Goal: Book appointment/travel/reservation

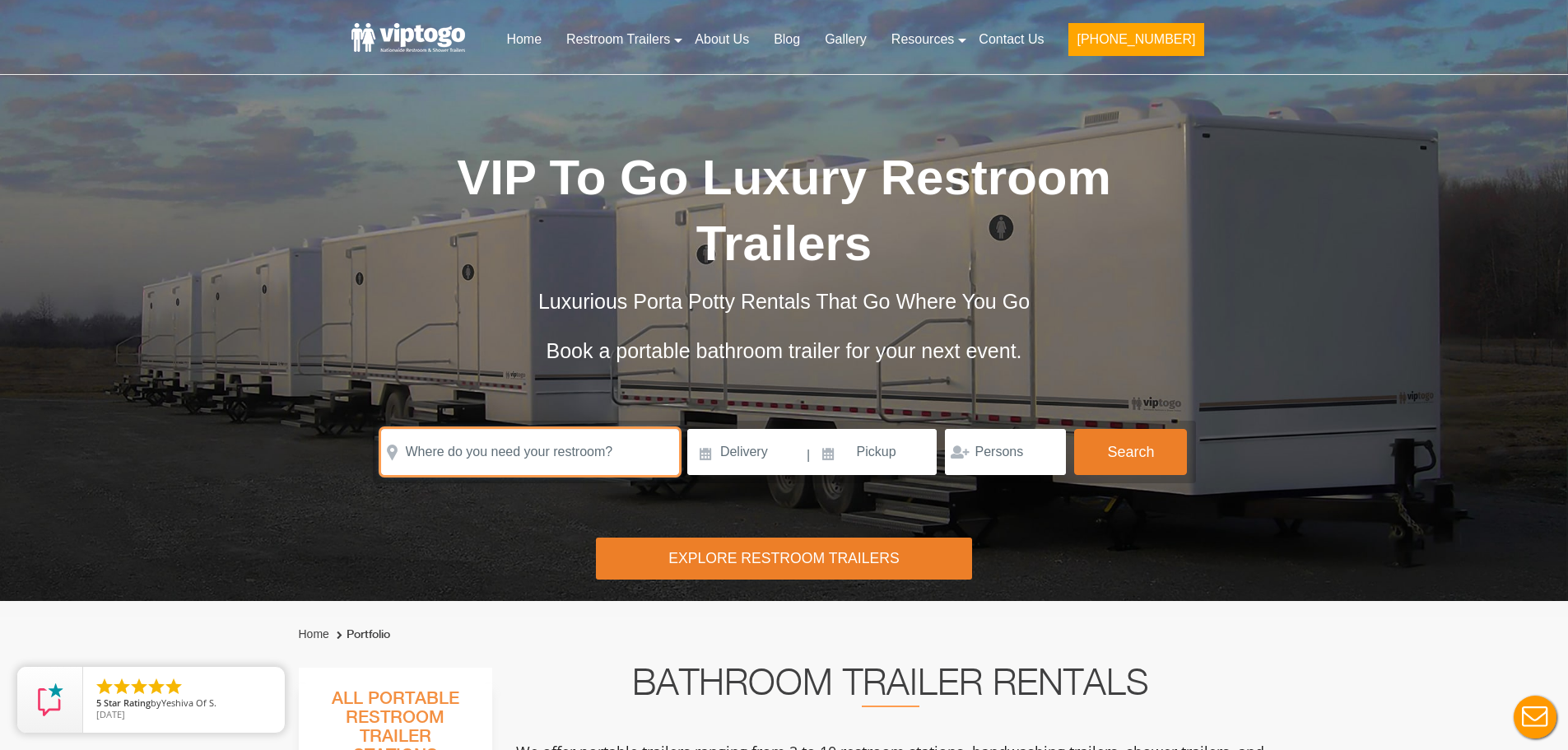
click at [547, 455] on input "text" at bounding box center [530, 451] width 298 height 46
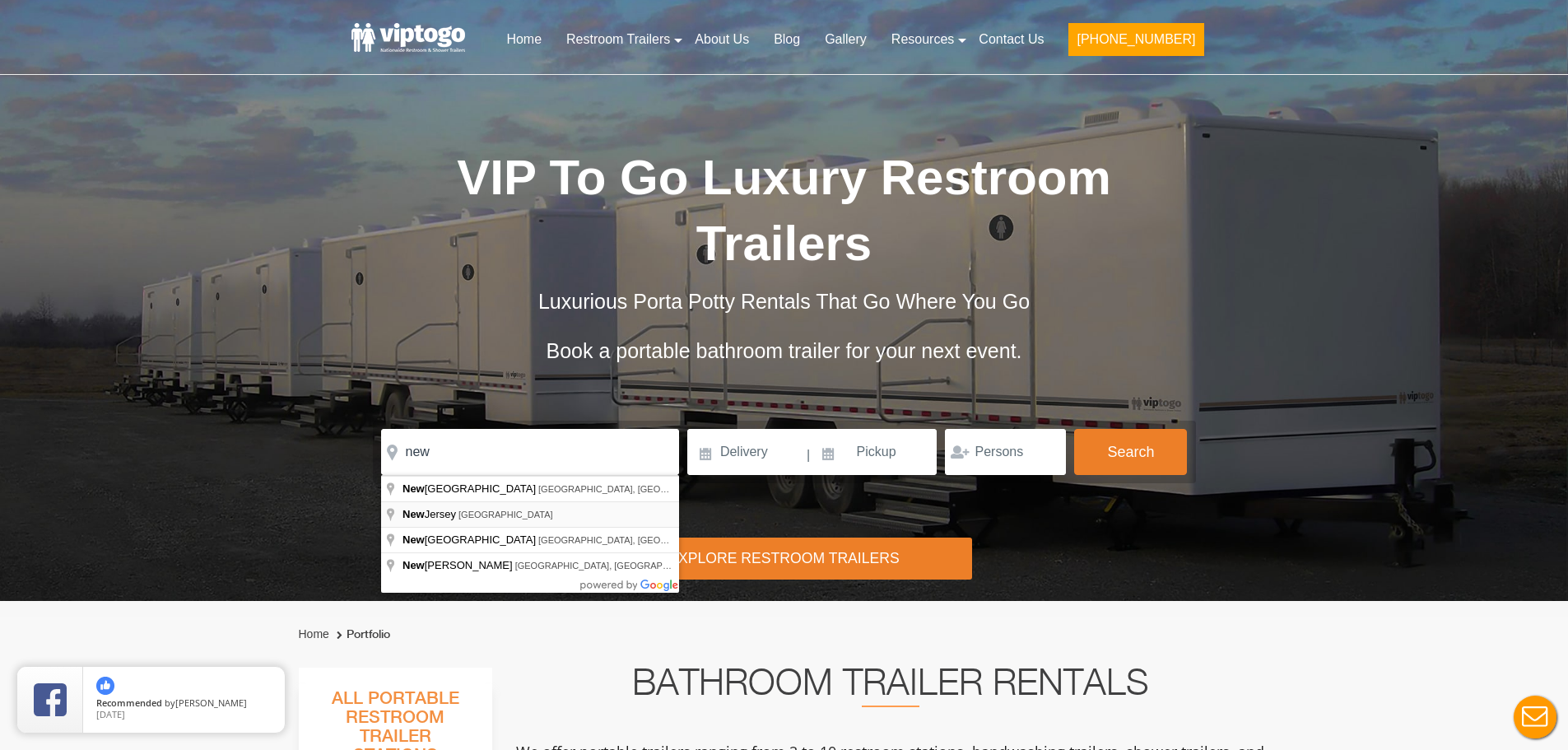
type input "[US_STATE], [GEOGRAPHIC_DATA]"
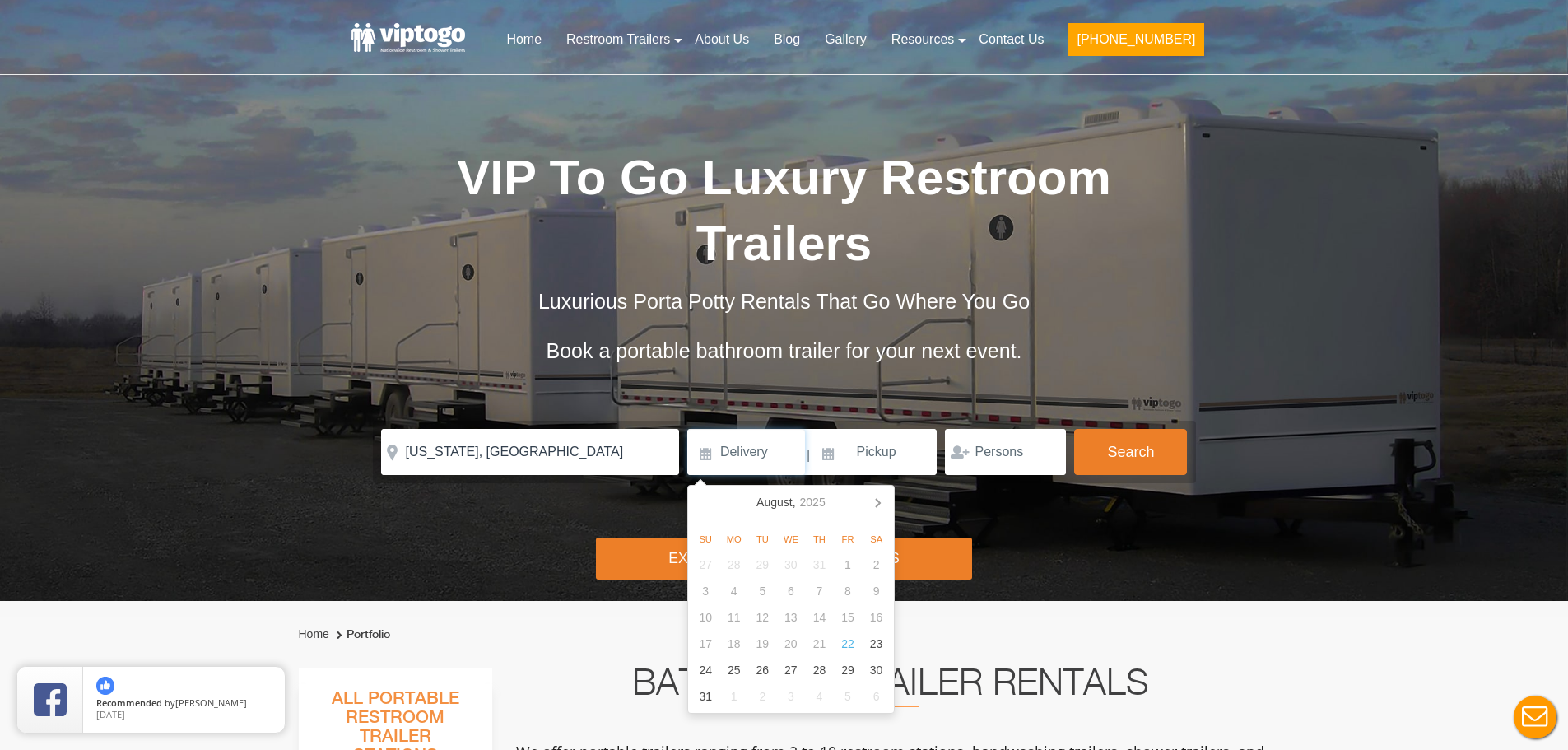
click at [757, 453] on input at bounding box center [746, 451] width 118 height 46
click at [734, 668] on div "25" at bounding box center [733, 669] width 29 height 27
type input "[DATE]"
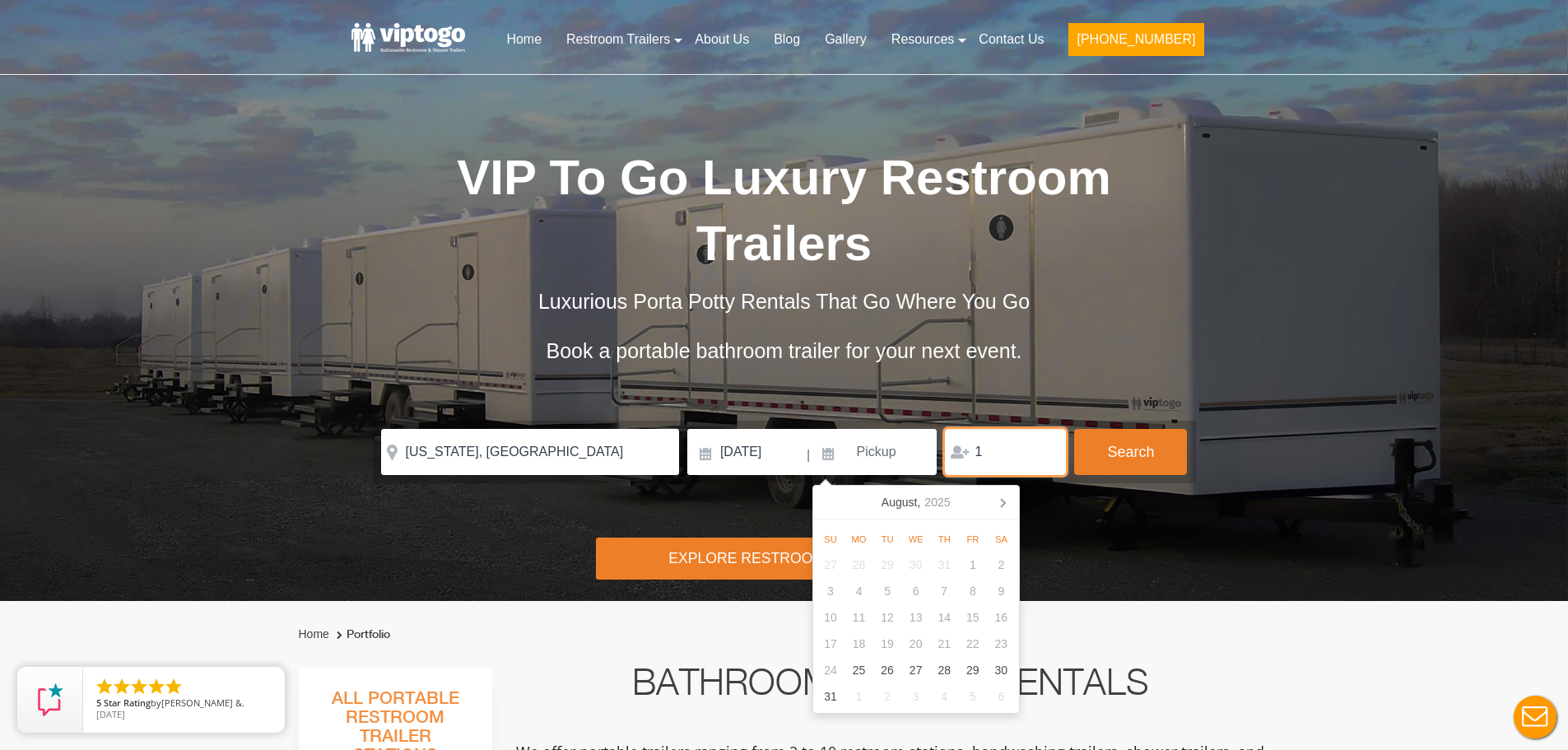
click at [1048, 458] on input "1" at bounding box center [1005, 451] width 121 height 46
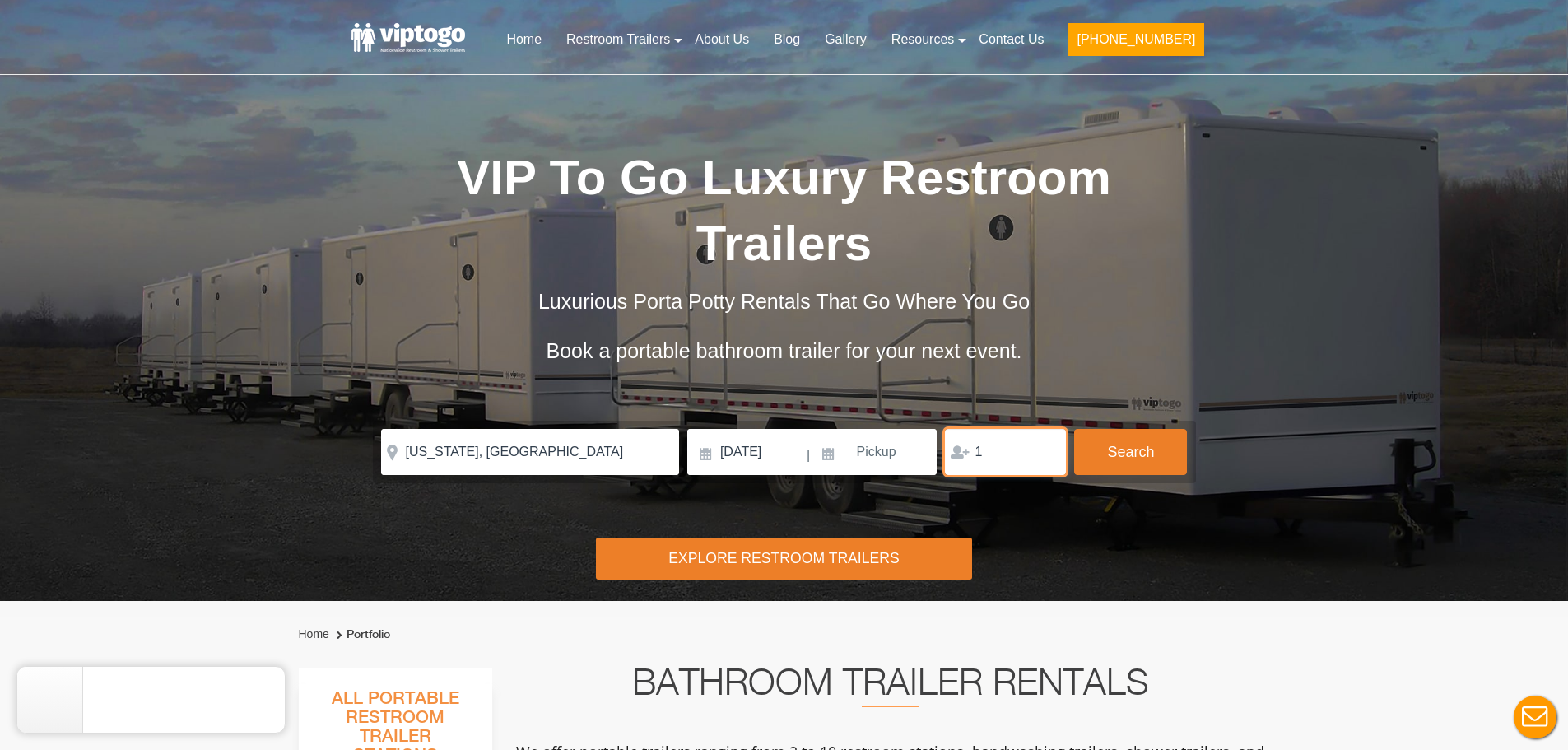
click at [1048, 458] on input "1" at bounding box center [1005, 451] width 121 height 46
type input "2"
click at [1050, 448] on input "2" at bounding box center [1005, 451] width 121 height 46
click at [1072, 455] on div "Please Input Valid address with zipcode Please Input Valid address with zipcode…" at bounding box center [784, 451] width 807 height 46
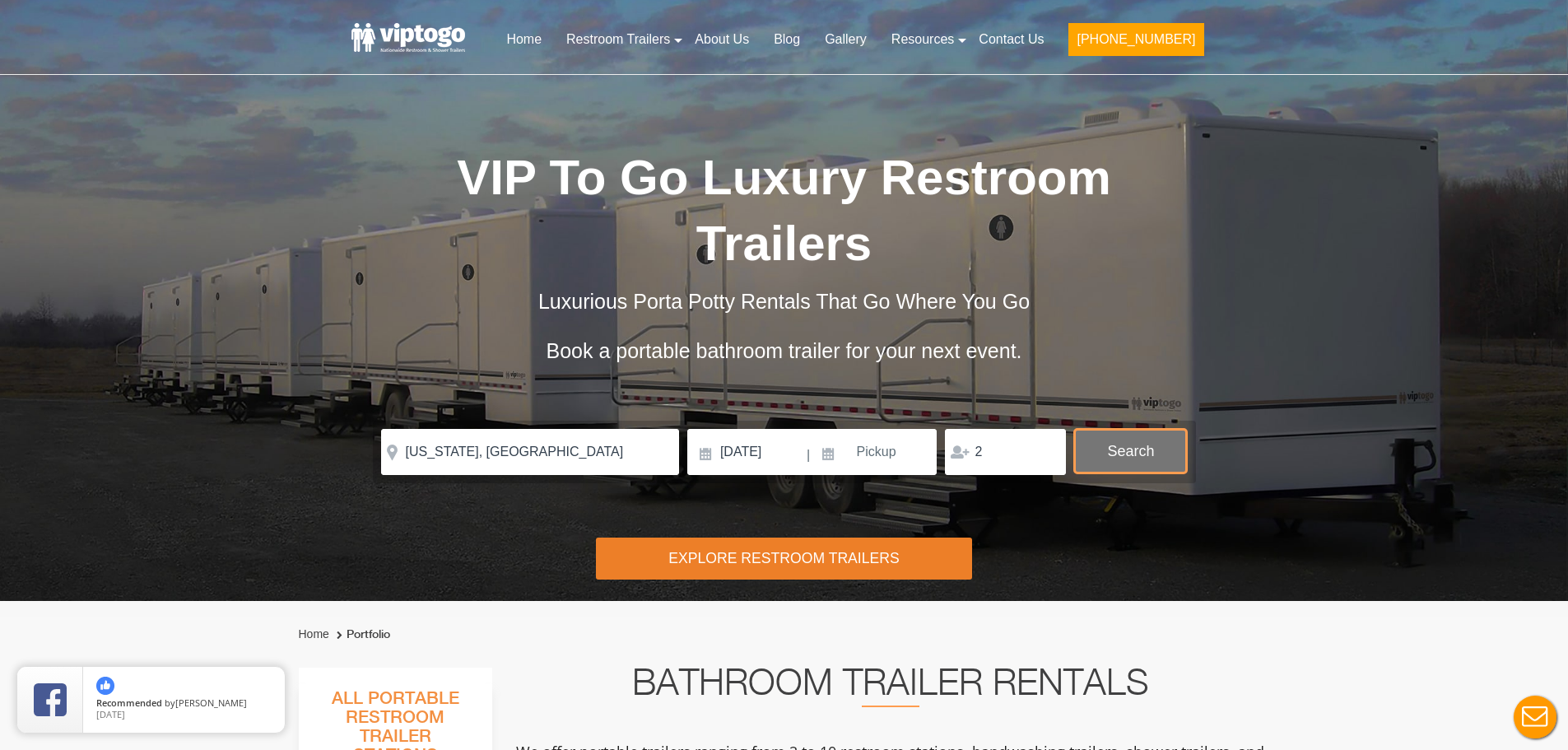
click at [1131, 454] on button "Search" at bounding box center [1131, 450] width 113 height 44
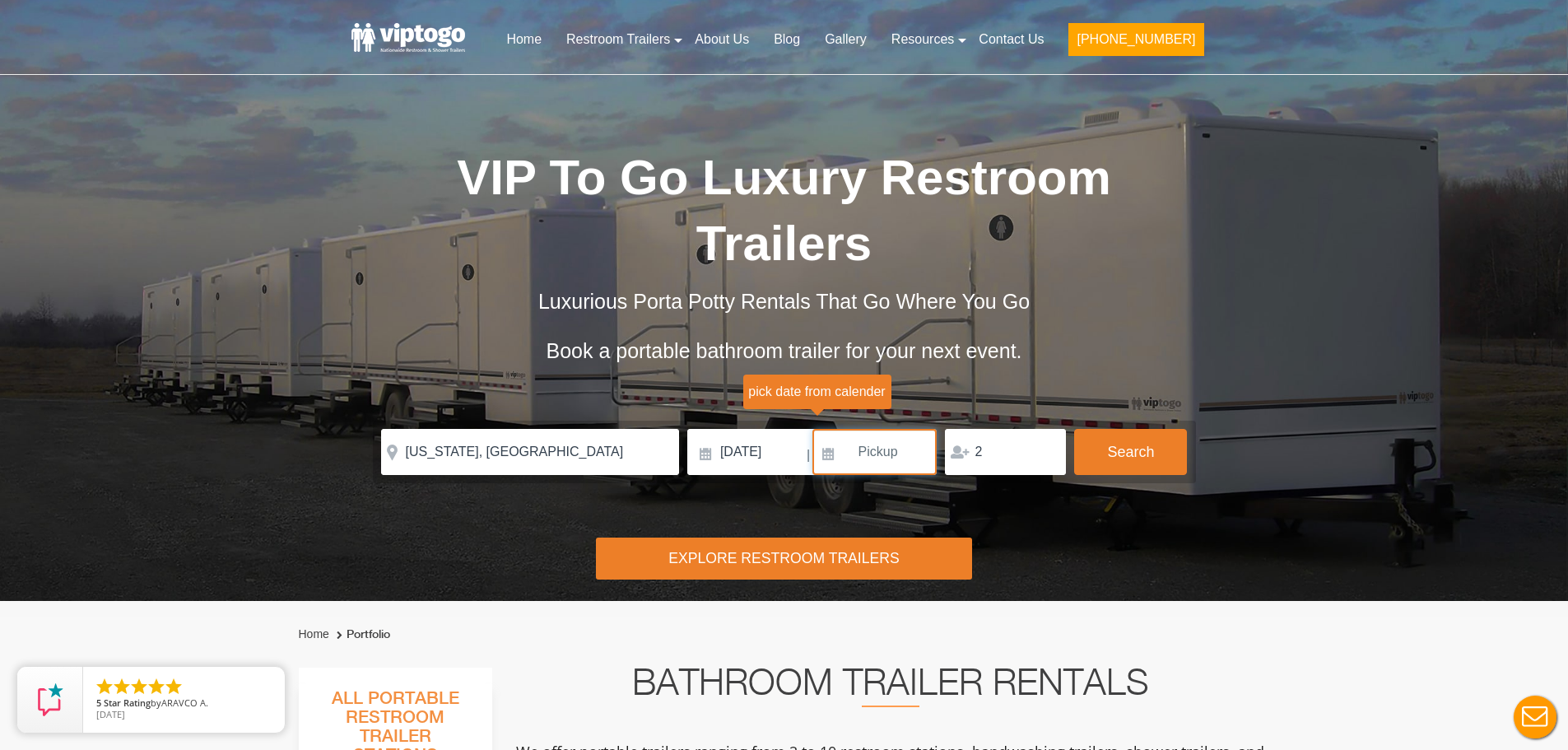
click at [892, 457] on input at bounding box center [875, 451] width 125 height 46
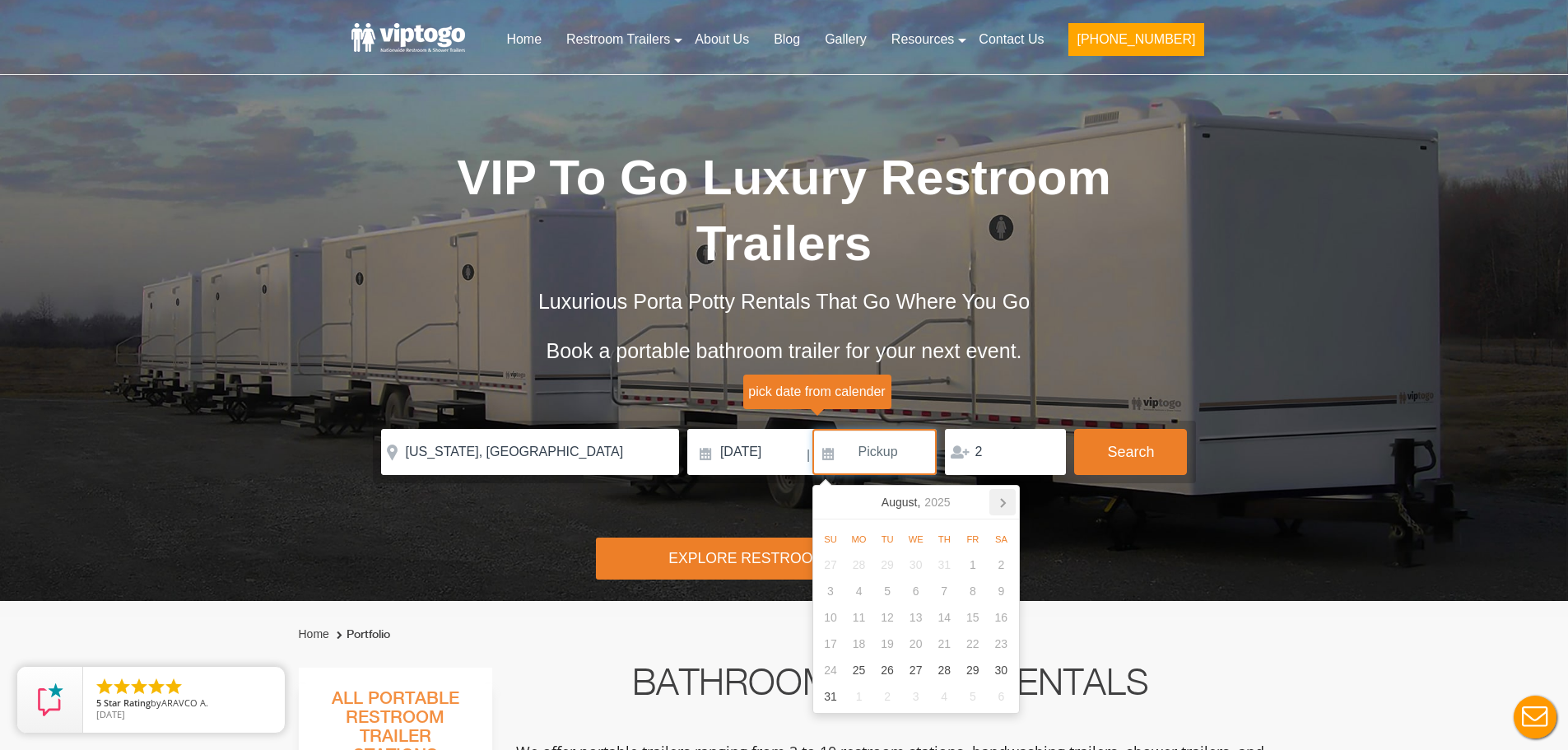
click at [998, 507] on icon at bounding box center [1003, 501] width 27 height 27
click at [1001, 505] on icon at bounding box center [1003, 501] width 27 height 27
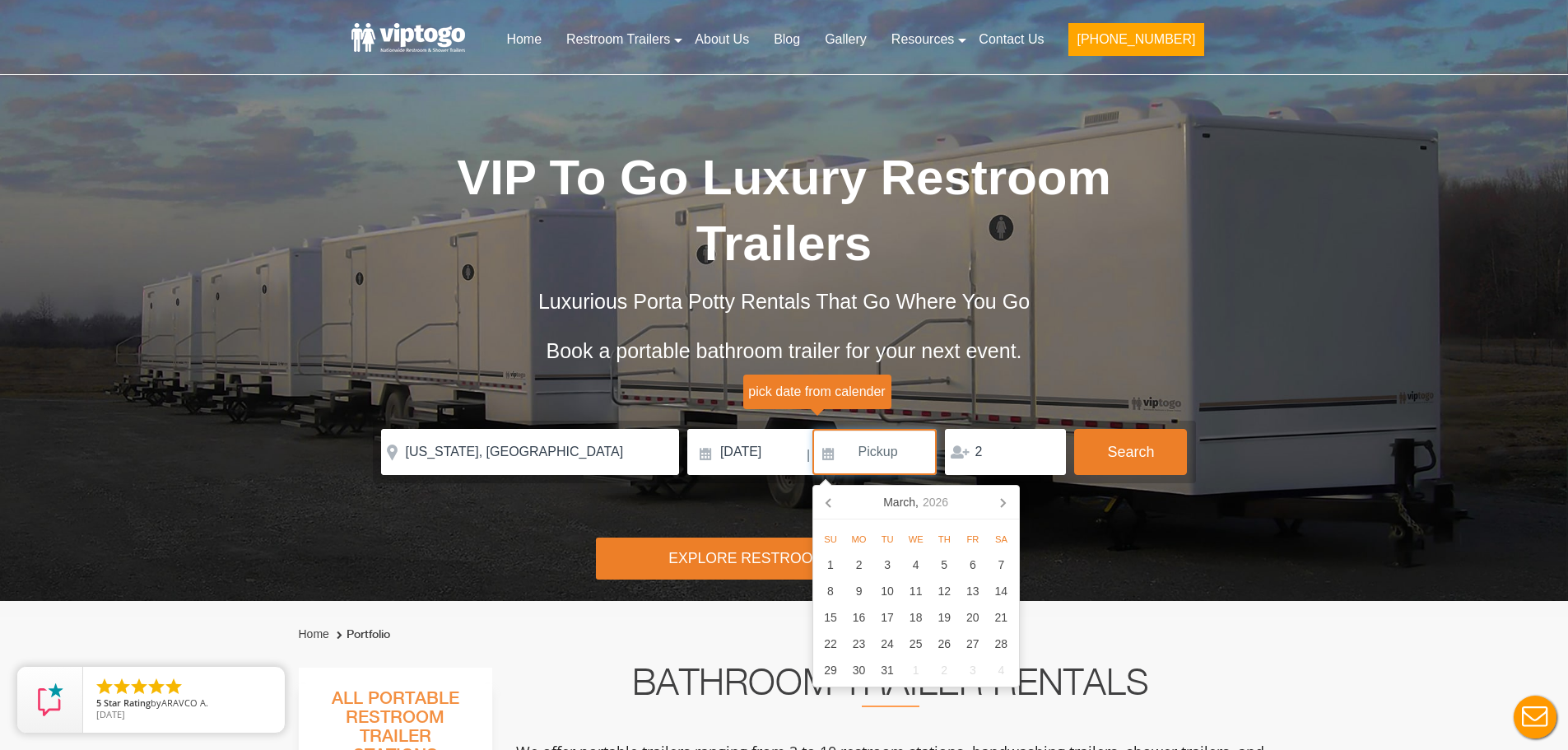
click at [1001, 505] on icon at bounding box center [1003, 501] width 27 height 27
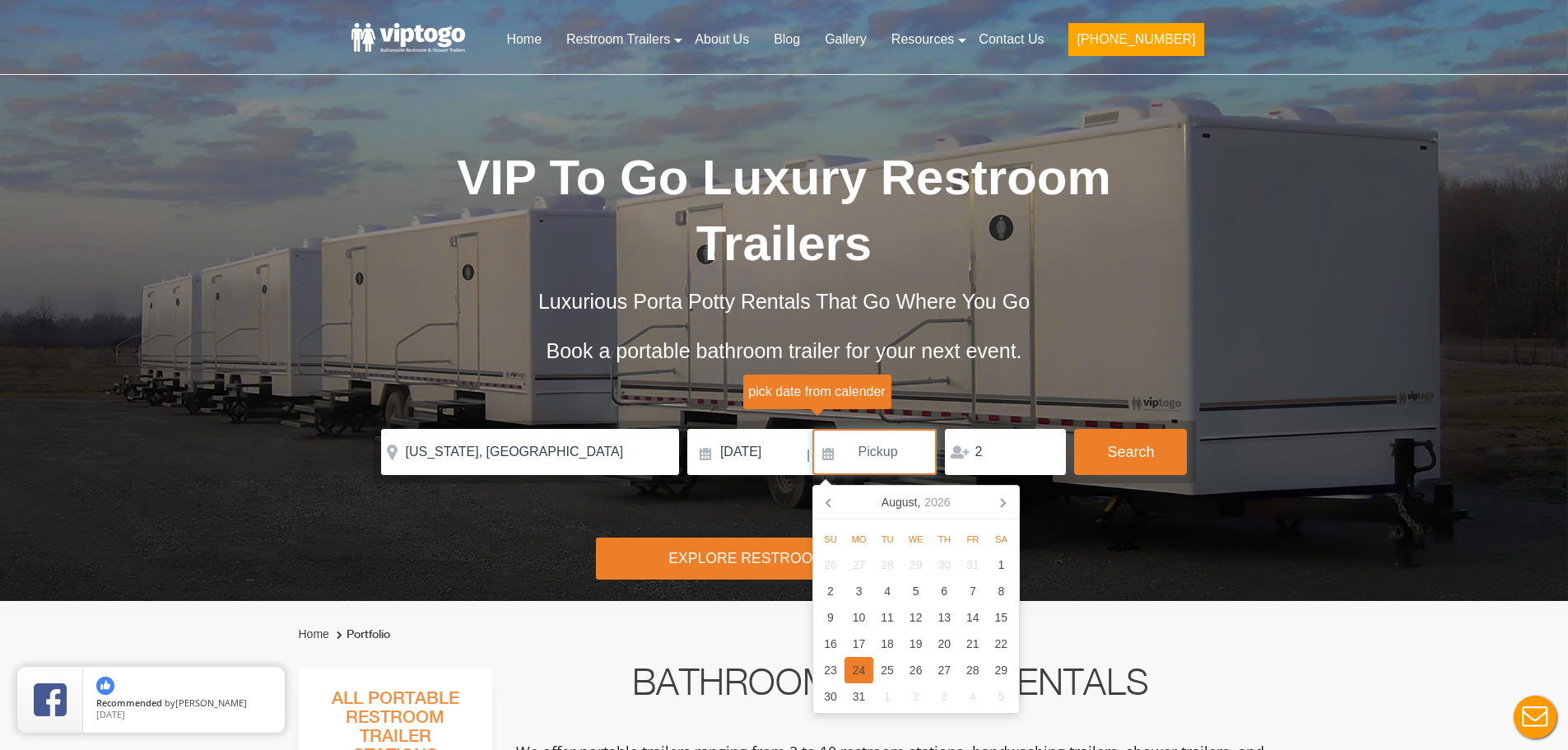
click at [856, 673] on div "24" at bounding box center [858, 669] width 29 height 27
type input "[DATE]"
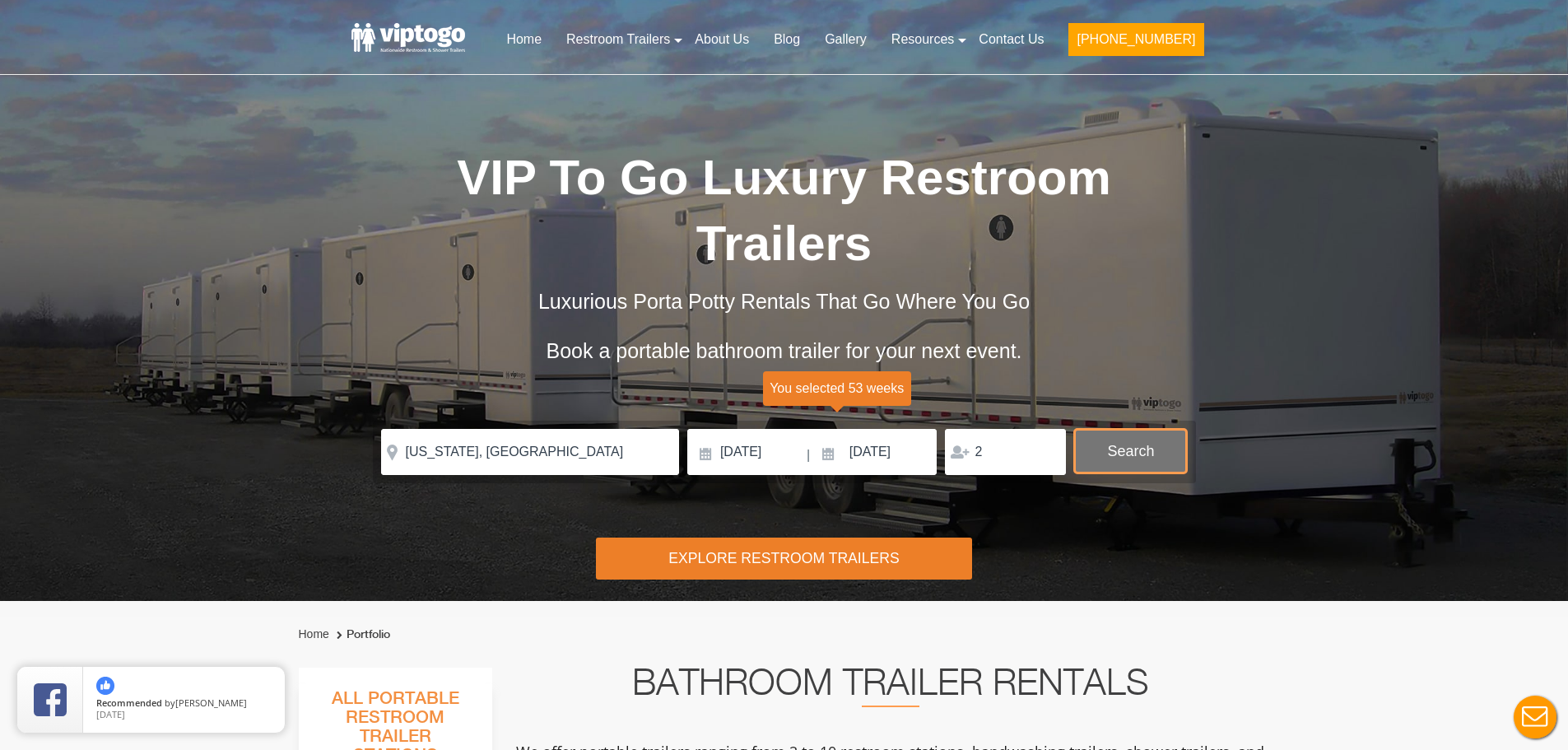
click at [1137, 454] on button "Search" at bounding box center [1131, 450] width 113 height 44
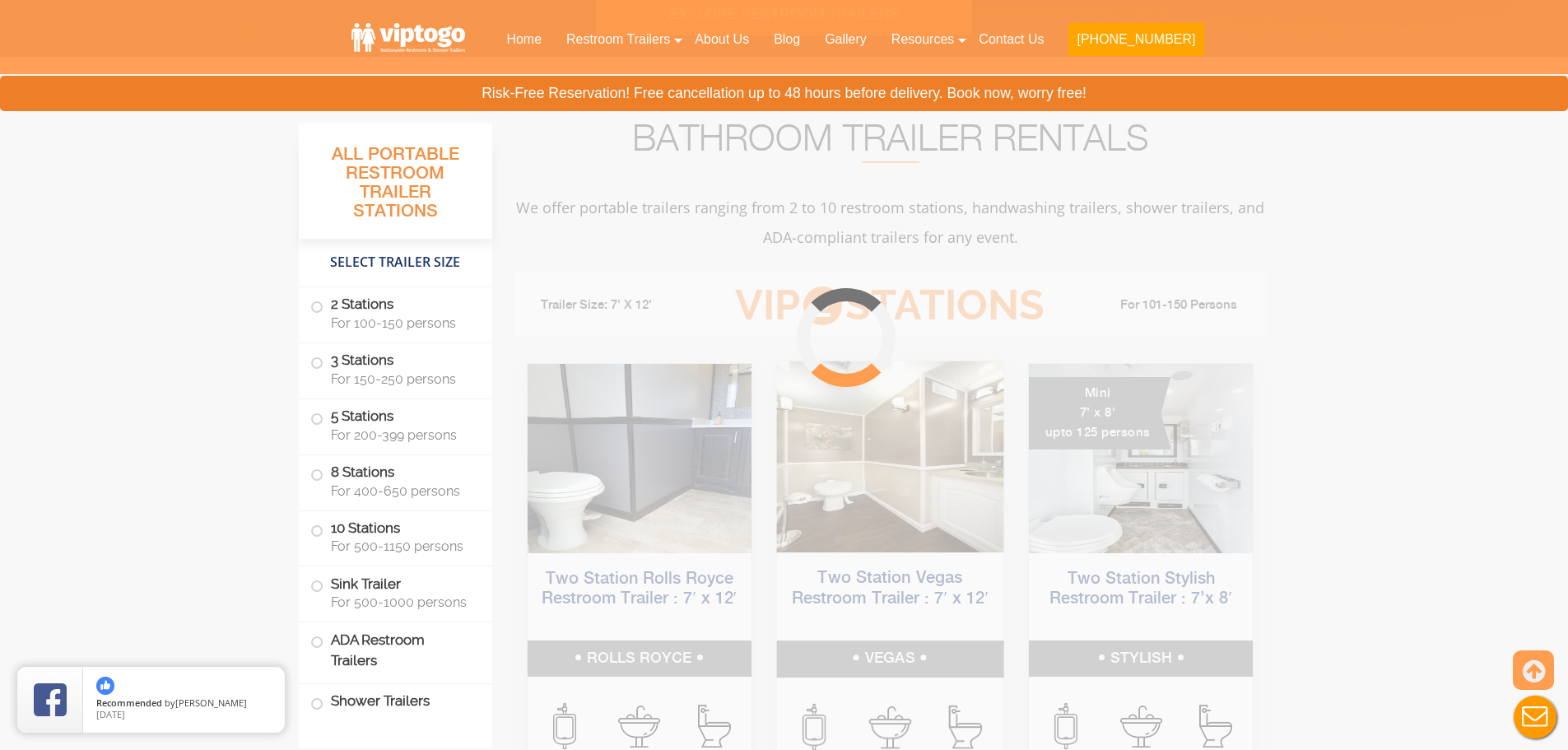
scroll to position [667, 0]
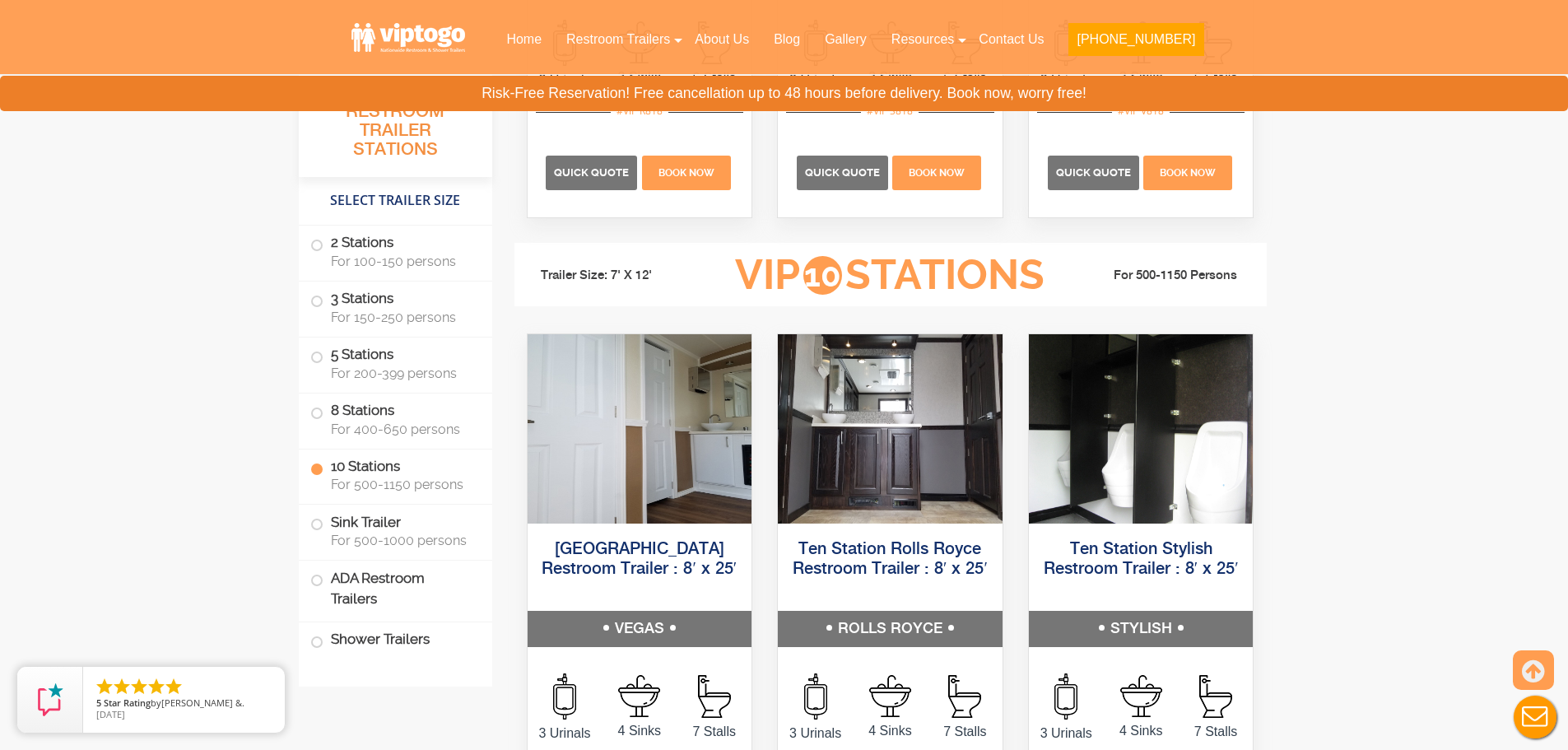
scroll to position [4198, 0]
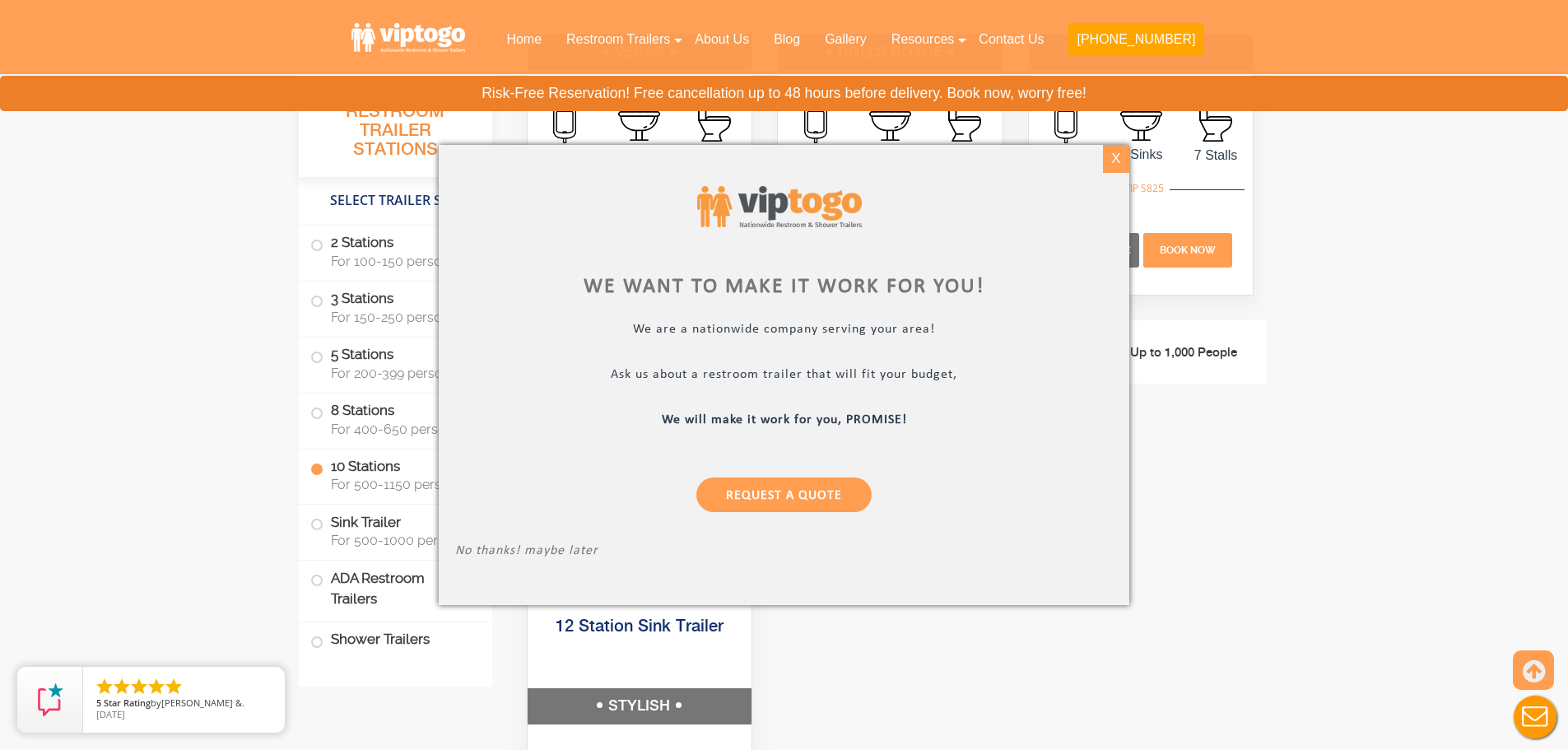
click at [1116, 159] on div "X" at bounding box center [1116, 158] width 26 height 28
